Goal: Task Accomplishment & Management: Manage account settings

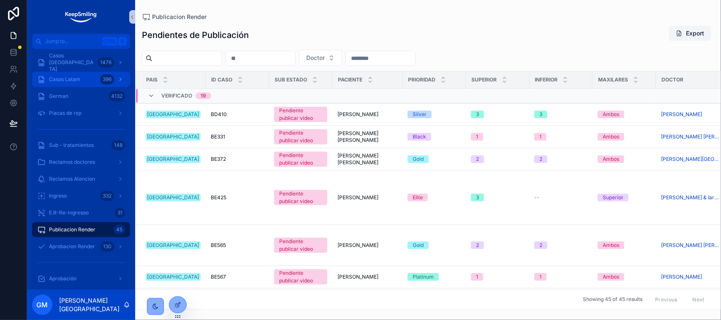
click at [76, 79] on span "Casos Latam" at bounding box center [64, 79] width 31 height 7
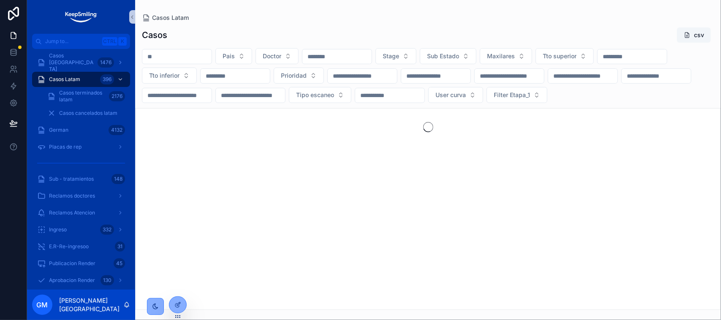
click at [212, 54] on input "scrollable content" at bounding box center [176, 57] width 69 height 12
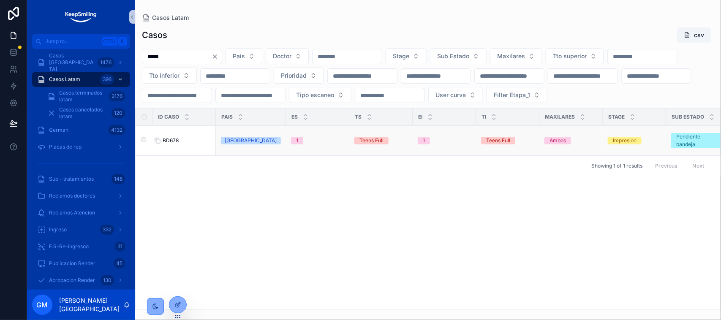
type input "*****"
click at [169, 144] on span "BD678" at bounding box center [171, 140] width 16 height 7
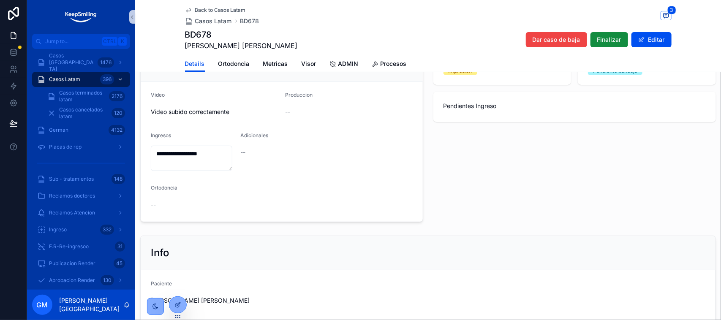
scroll to position [45, 0]
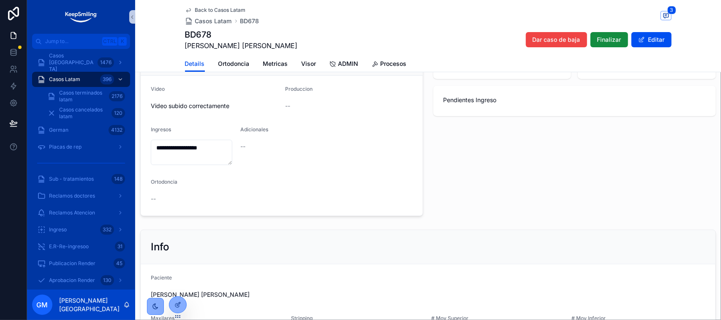
click at [195, 32] on h1 "BD678" at bounding box center [241, 35] width 113 height 12
copy h1 "BD678"
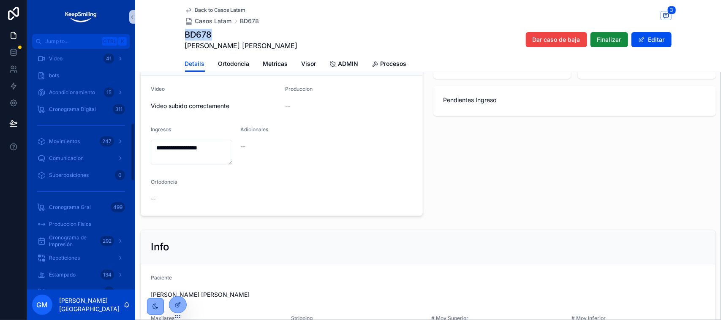
scroll to position [314, 0]
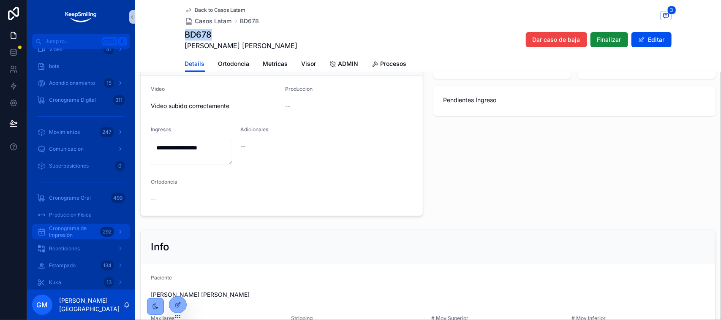
click at [76, 233] on span "Cronograma de Impresión" at bounding box center [73, 232] width 48 height 14
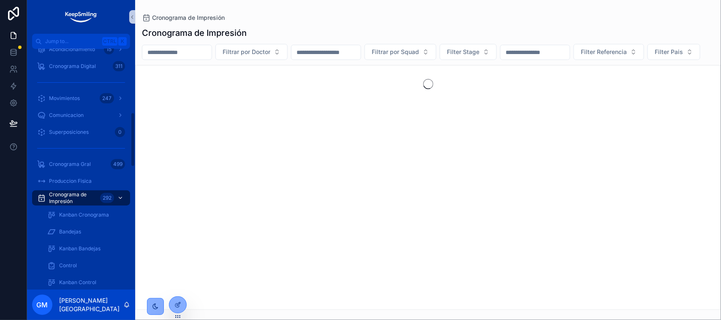
scroll to position [280, 0]
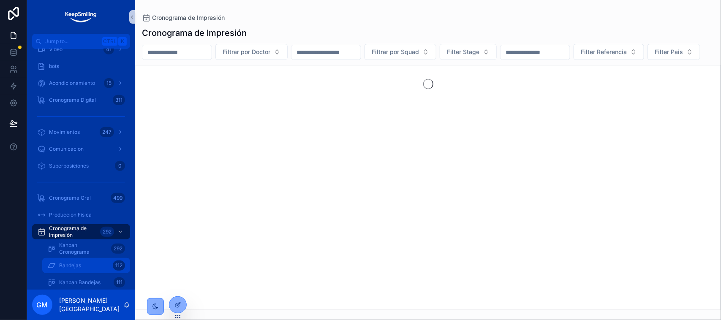
click at [106, 264] on div "Bandejas 112" at bounding box center [86, 266] width 78 height 14
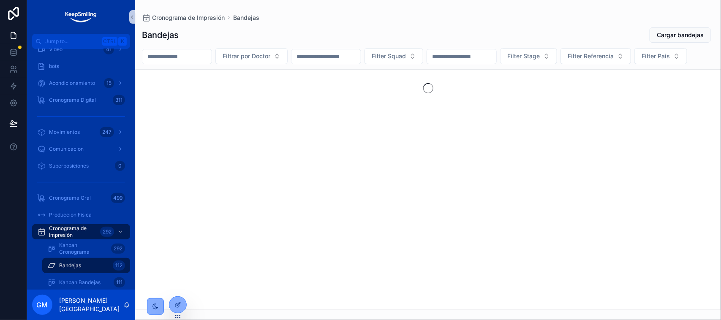
click at [177, 55] on input "scrollable content" at bounding box center [176, 57] width 69 height 12
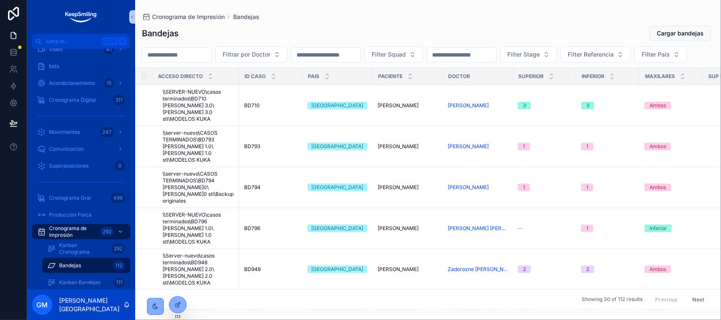
click at [177, 55] on input "scrollable content" at bounding box center [176, 55] width 69 height 12
paste input "*****"
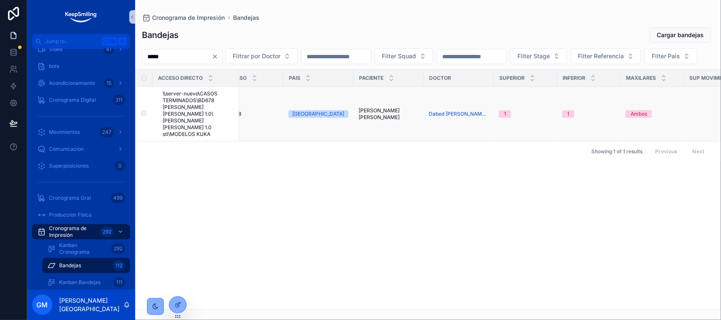
type input "*****"
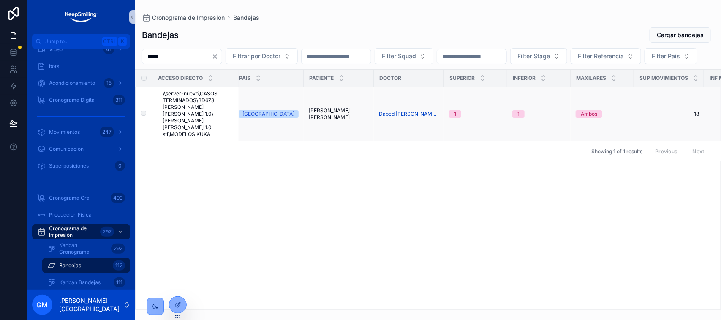
click at [291, 142] on tr "\\server-nuevo\CASOS TERMINADOS\BD678 [PERSON_NAME] [PERSON_NAME] 1.0\[PERSON_N…" at bounding box center [726, 114] width 1319 height 55
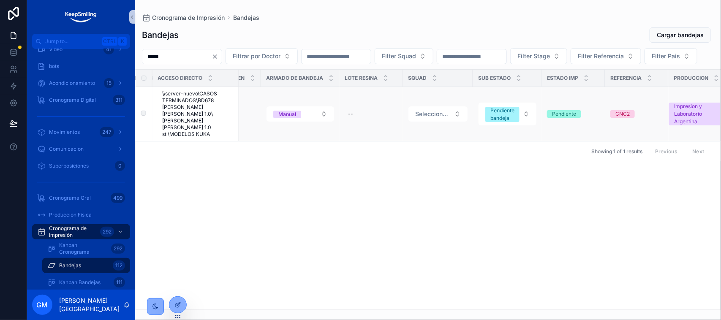
scroll to position [0, 723]
click at [213, 229] on div "Acceso directo ID CASO Pais Paciente Doctor Superior Inferior Maxilares Sup Mov…" at bounding box center [428, 190] width 585 height 240
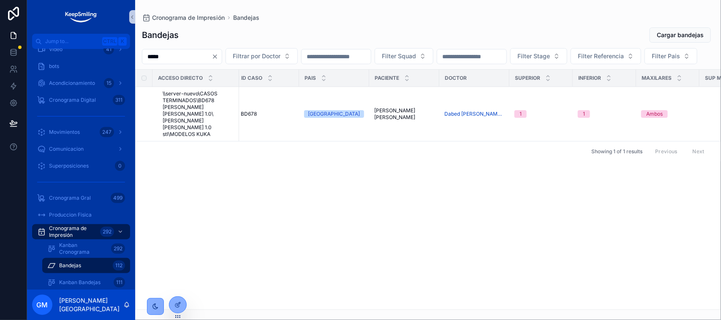
scroll to position [0, 0]
click at [254, 117] on span "BD678" at bounding box center [252, 114] width 16 height 7
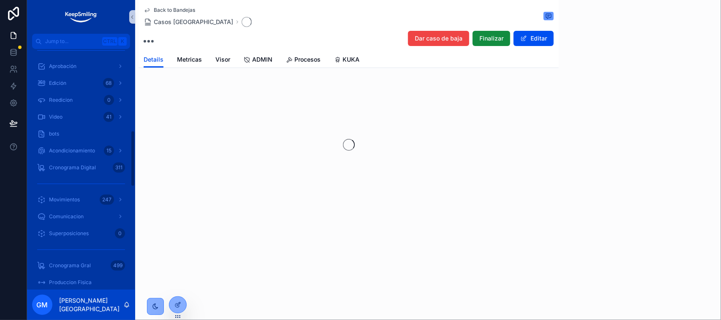
scroll to position [348, 0]
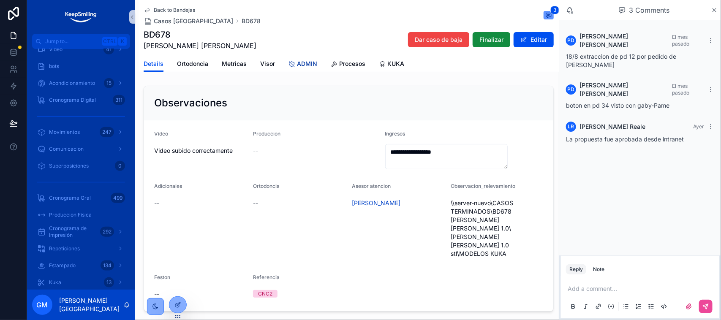
click at [306, 70] on link "ADMIN" at bounding box center [303, 64] width 29 height 17
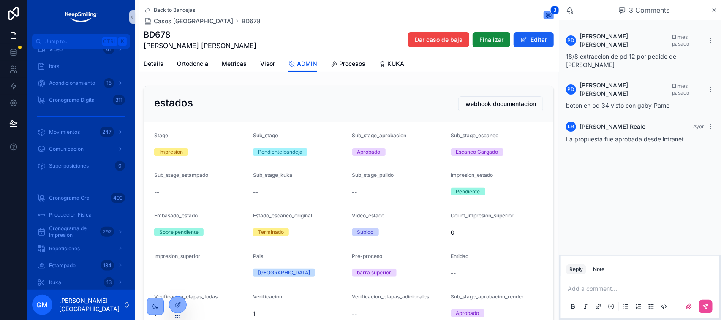
click at [541, 43] on button "Editar" at bounding box center [534, 39] width 40 height 15
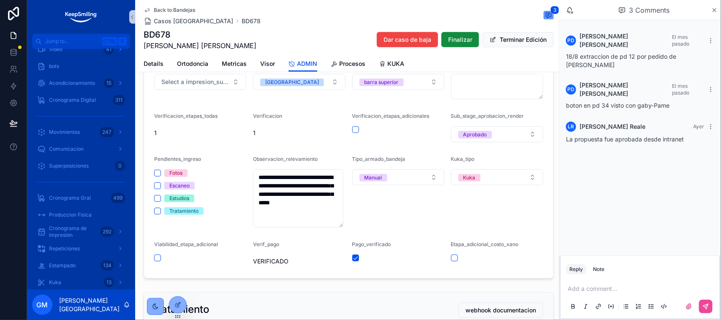
scroll to position [210, 0]
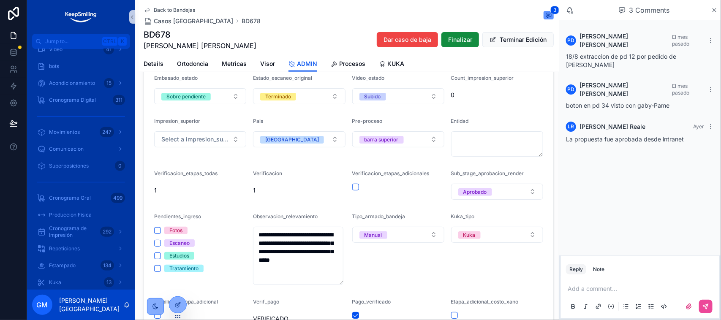
click at [516, 76] on div "Count_impresion_superior" at bounding box center [497, 80] width 92 height 10
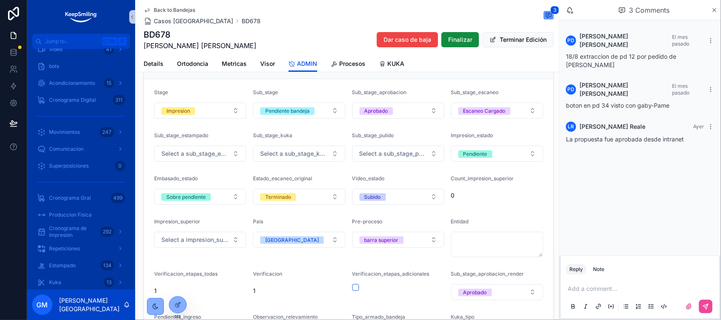
scroll to position [41, 0]
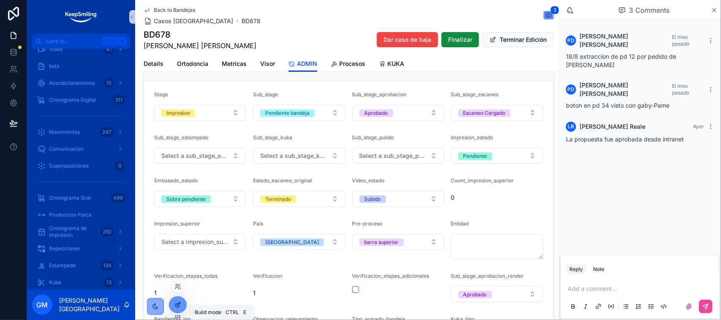
click at [175, 304] on icon at bounding box center [178, 305] width 7 height 7
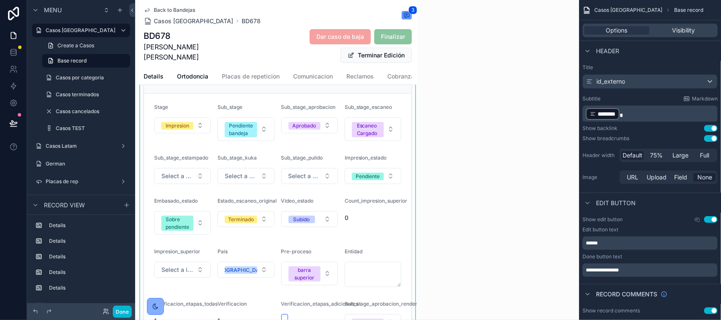
click at [392, 144] on div "scrollable content" at bounding box center [278, 262] width 278 height 416
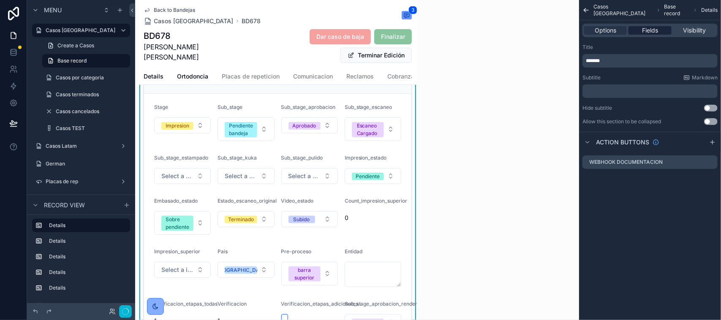
click at [650, 32] on span "Fields" at bounding box center [650, 30] width 16 height 8
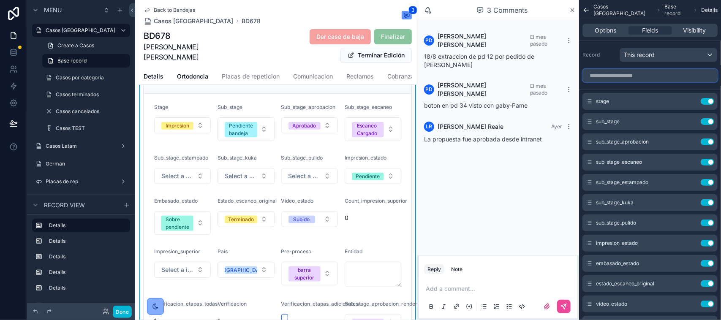
click at [627, 77] on input "scrollable content" at bounding box center [650, 76] width 135 height 14
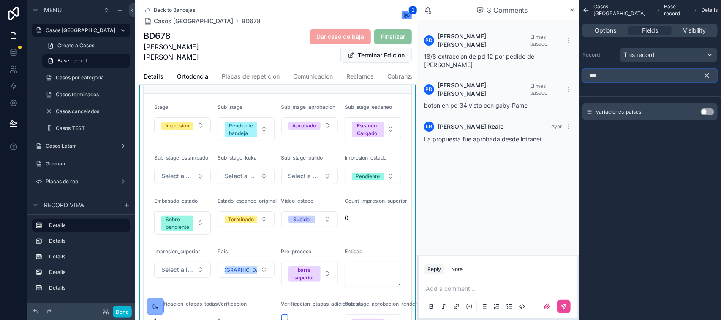
type input "***"
click at [708, 108] on div "variaciones_paises Use setting" at bounding box center [650, 112] width 135 height 17
click at [708, 115] on button "Use setting" at bounding box center [708, 112] width 14 height 7
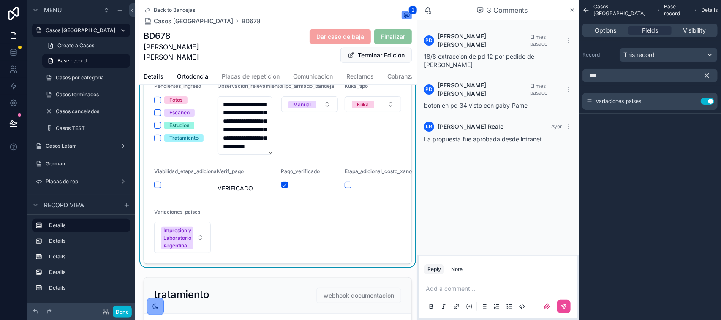
scroll to position [316, 0]
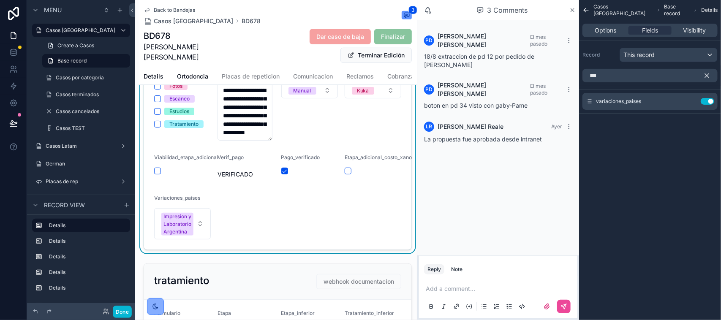
click at [308, 188] on form "**********" at bounding box center [278, 34] width 268 height 431
click at [124, 307] on button "Done" at bounding box center [122, 312] width 19 height 12
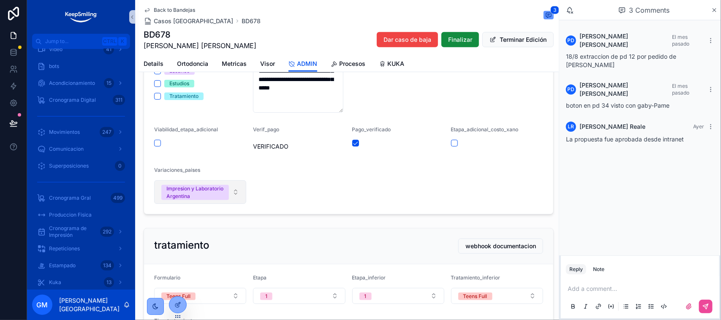
click at [213, 193] on div "Impresion y Laboratorio Argentina" at bounding box center [195, 192] width 57 height 15
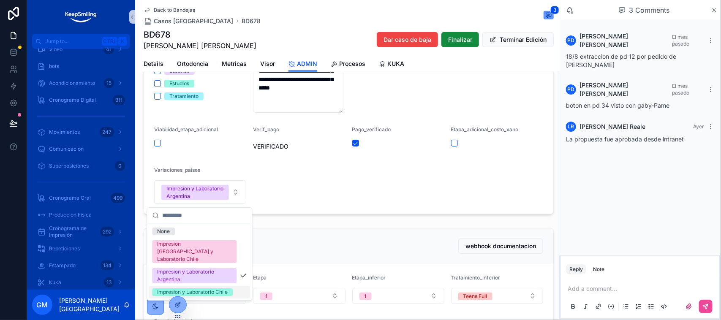
click at [212, 289] on div "Impresion y Laboratorio Chile" at bounding box center [199, 292] width 101 height 13
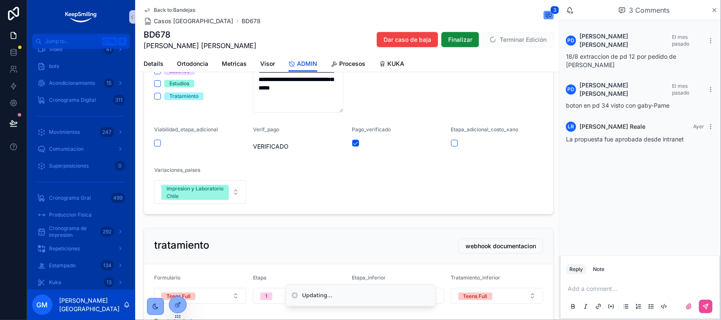
click at [337, 182] on form "**********" at bounding box center [348, 10] width 409 height 408
click at [491, 39] on button "Terminar Edición" at bounding box center [518, 39] width 71 height 15
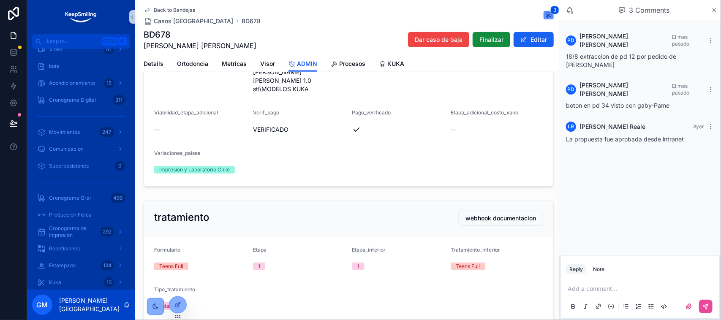
scroll to position [295, 0]
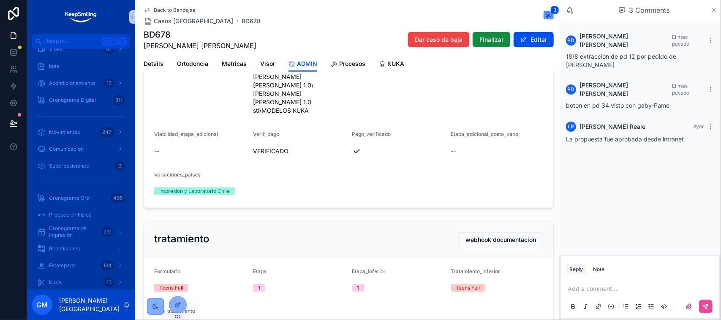
click at [717, 8] on icon "scrollable content" at bounding box center [715, 10] width 6 height 7
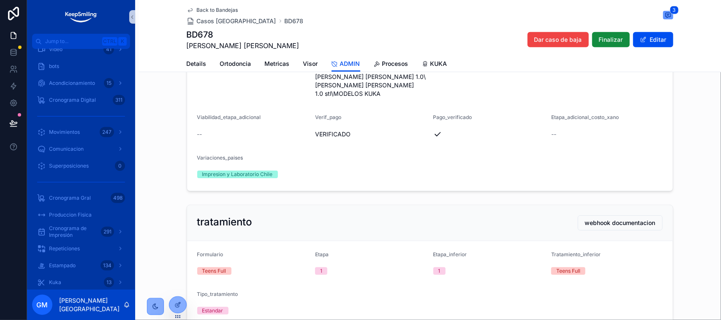
click at [189, 38] on h1 "BD678" at bounding box center [243, 35] width 113 height 12
copy h1 "BD678"
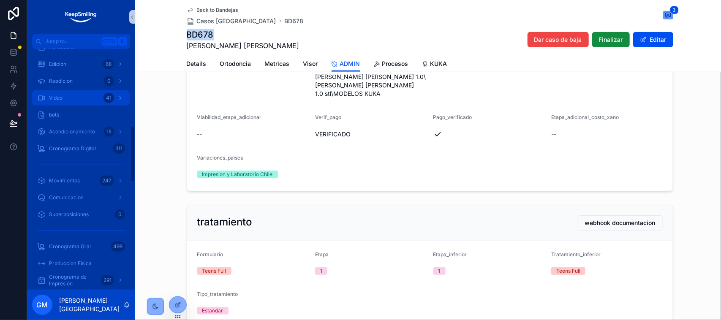
click at [117, 95] on div "Casos [GEOGRAPHIC_DATA] 1476 Casos por categoria 19.429 Casos terminados 17.259…" at bounding box center [81, 262] width 108 height 1014
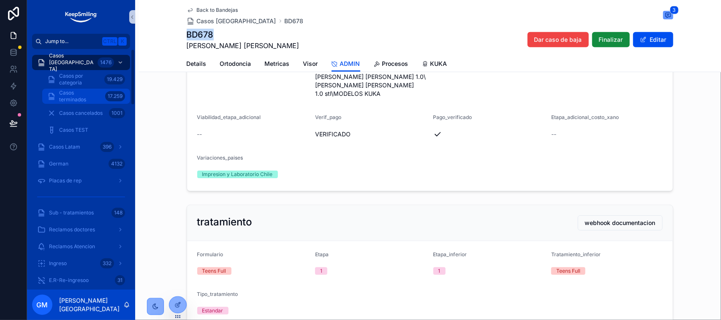
drag, startPoint x: 117, startPoint y: 95, endPoint x: 68, endPoint y: 39, distance: 74.0
click at [117, 95] on div "17.259" at bounding box center [115, 96] width 20 height 10
click at [68, 39] on div "Jump to... Ctrl K Casos [GEOGRAPHIC_DATA] 1476 Casos por categoria 19.429 Casos…" at bounding box center [81, 160] width 108 height 320
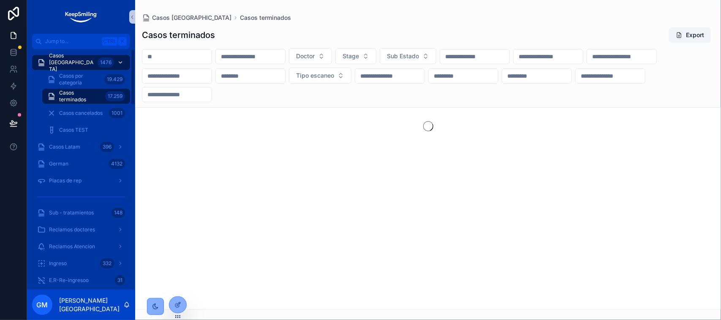
click at [70, 60] on span "Casos [GEOGRAPHIC_DATA]" at bounding box center [71, 62] width 45 height 20
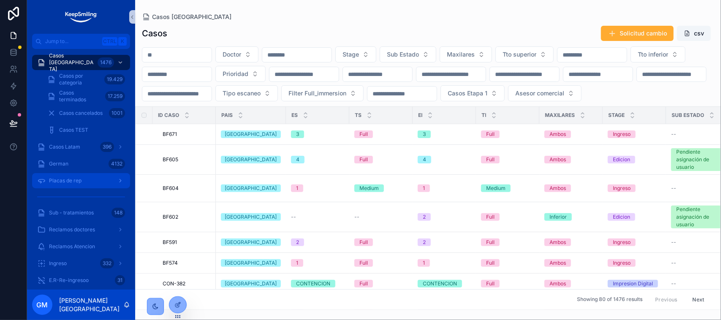
click at [83, 180] on div "Placas de rep" at bounding box center [81, 181] width 88 height 14
